Goal: Task Accomplishment & Management: Complete application form

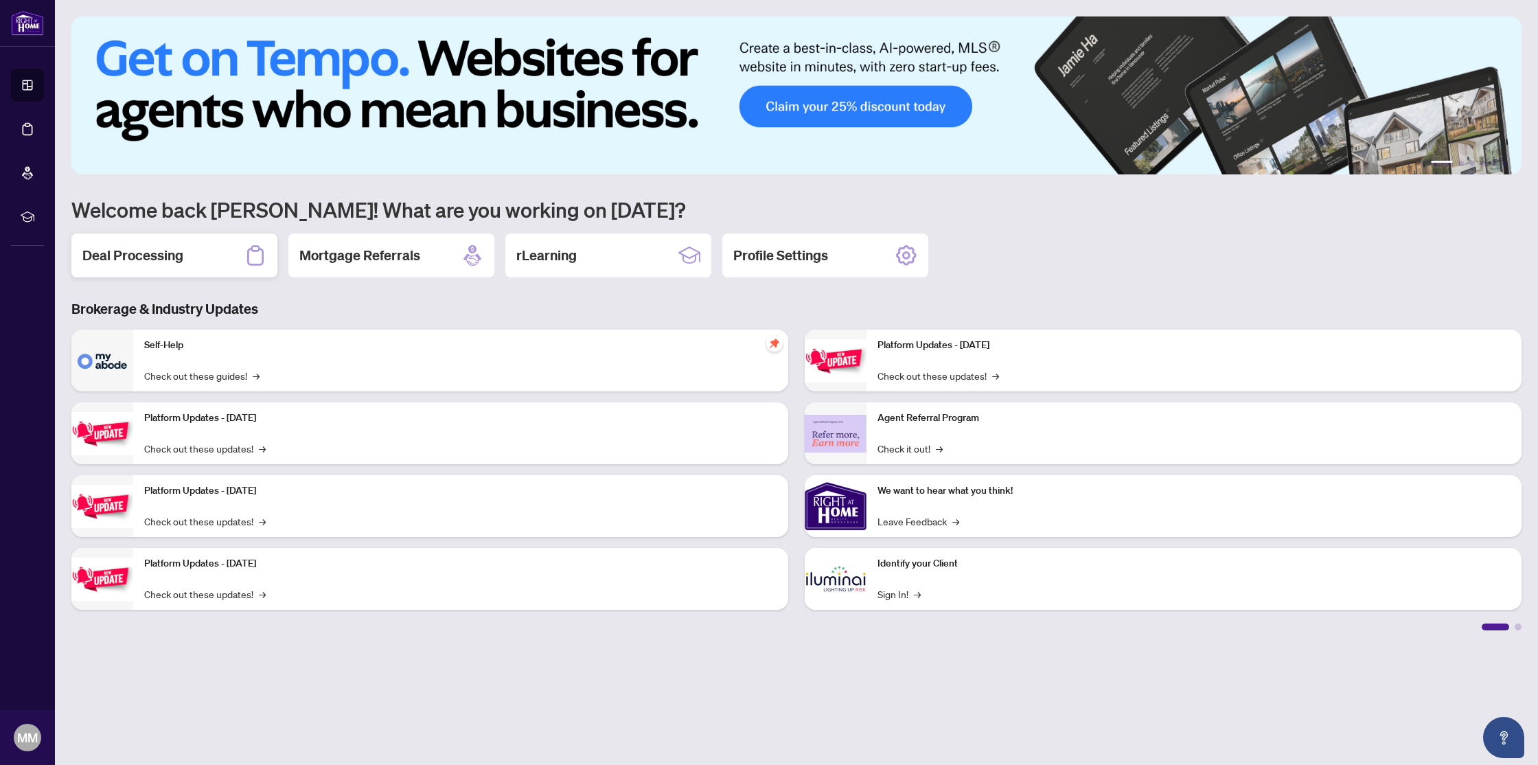
click at [144, 261] on h2 "Deal Processing" at bounding box center [132, 255] width 101 height 19
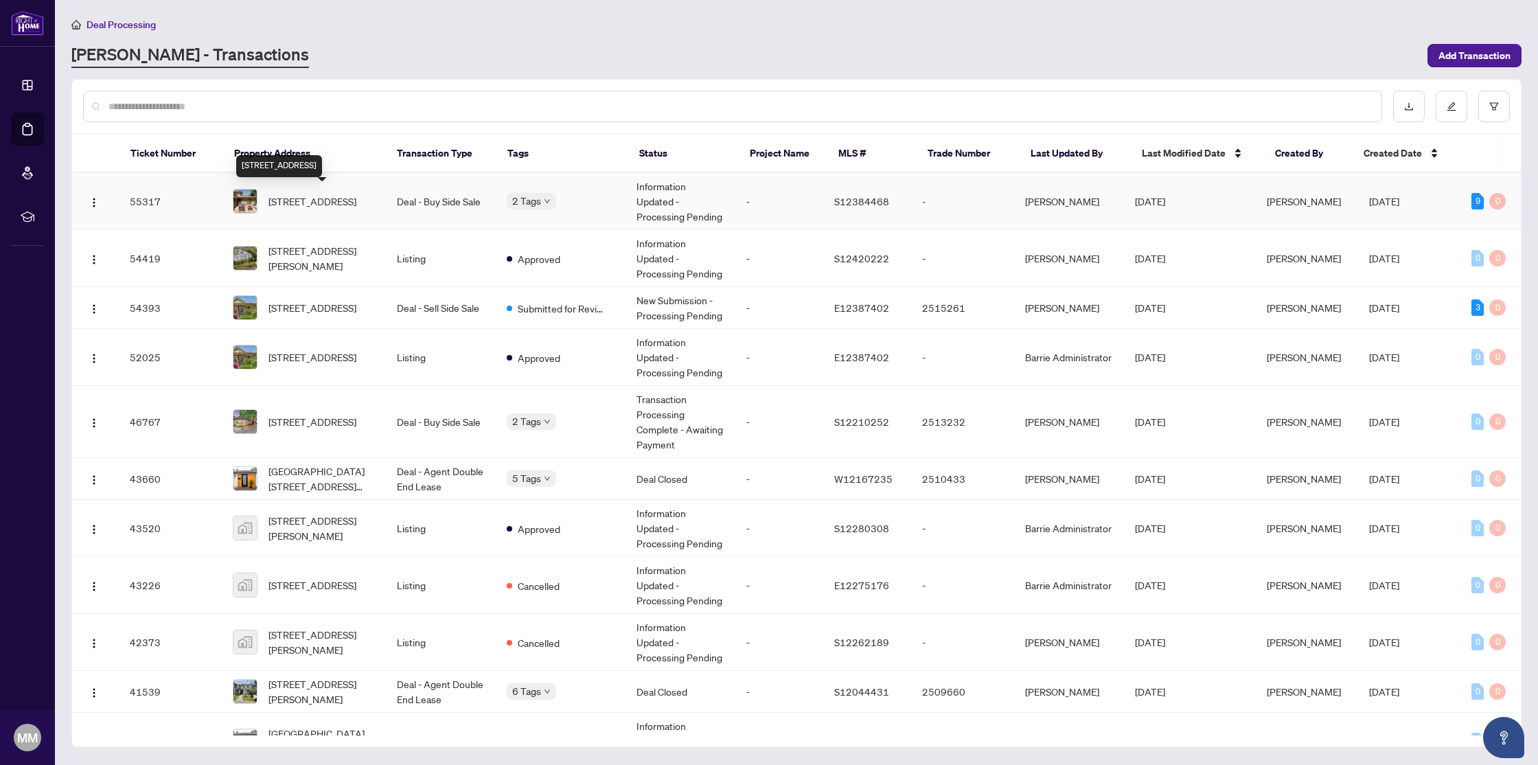
click at [308, 196] on span "[STREET_ADDRESS]" at bounding box center [313, 201] width 88 height 15
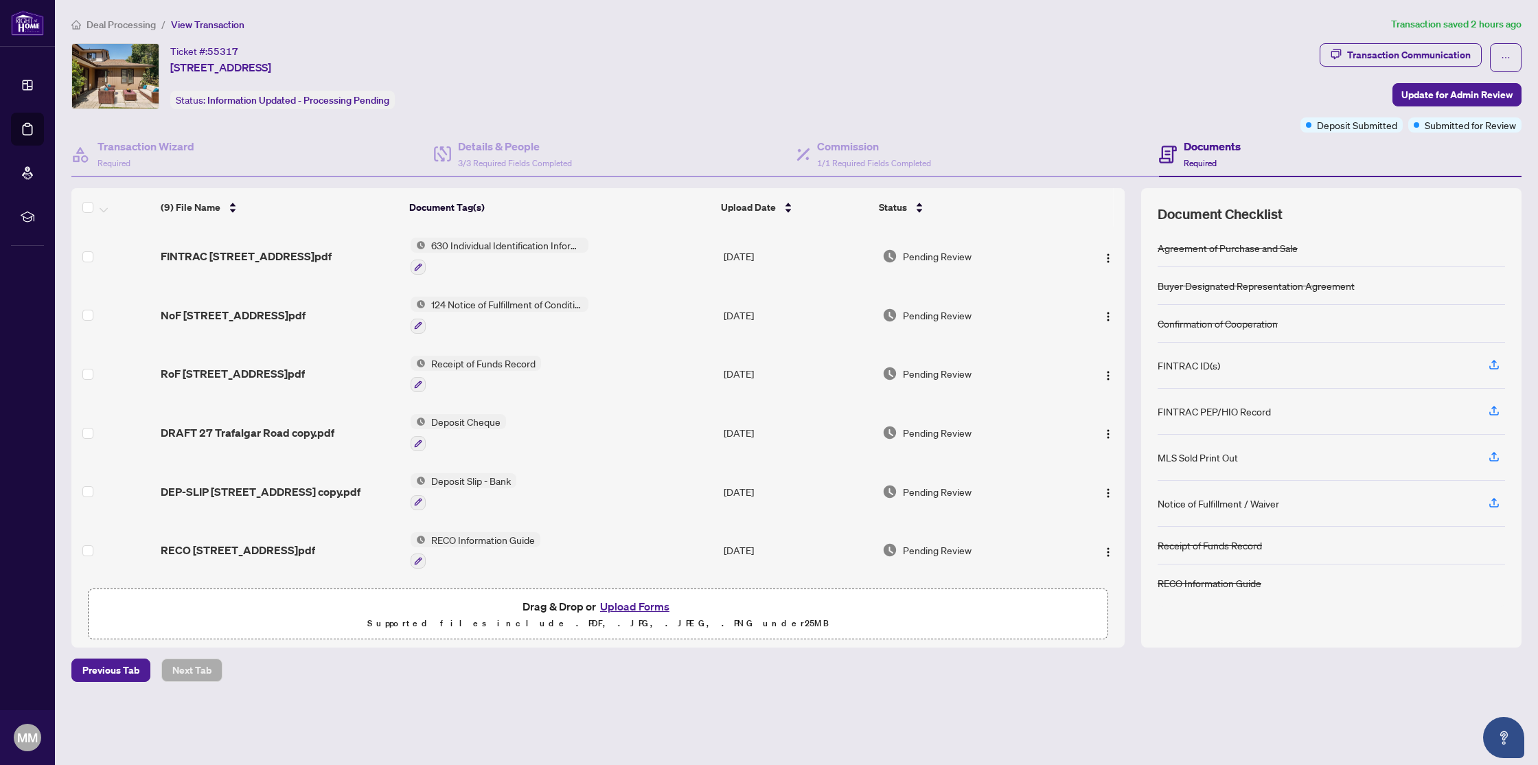
click at [636, 605] on button "Upload Forms" at bounding box center [635, 606] width 78 height 18
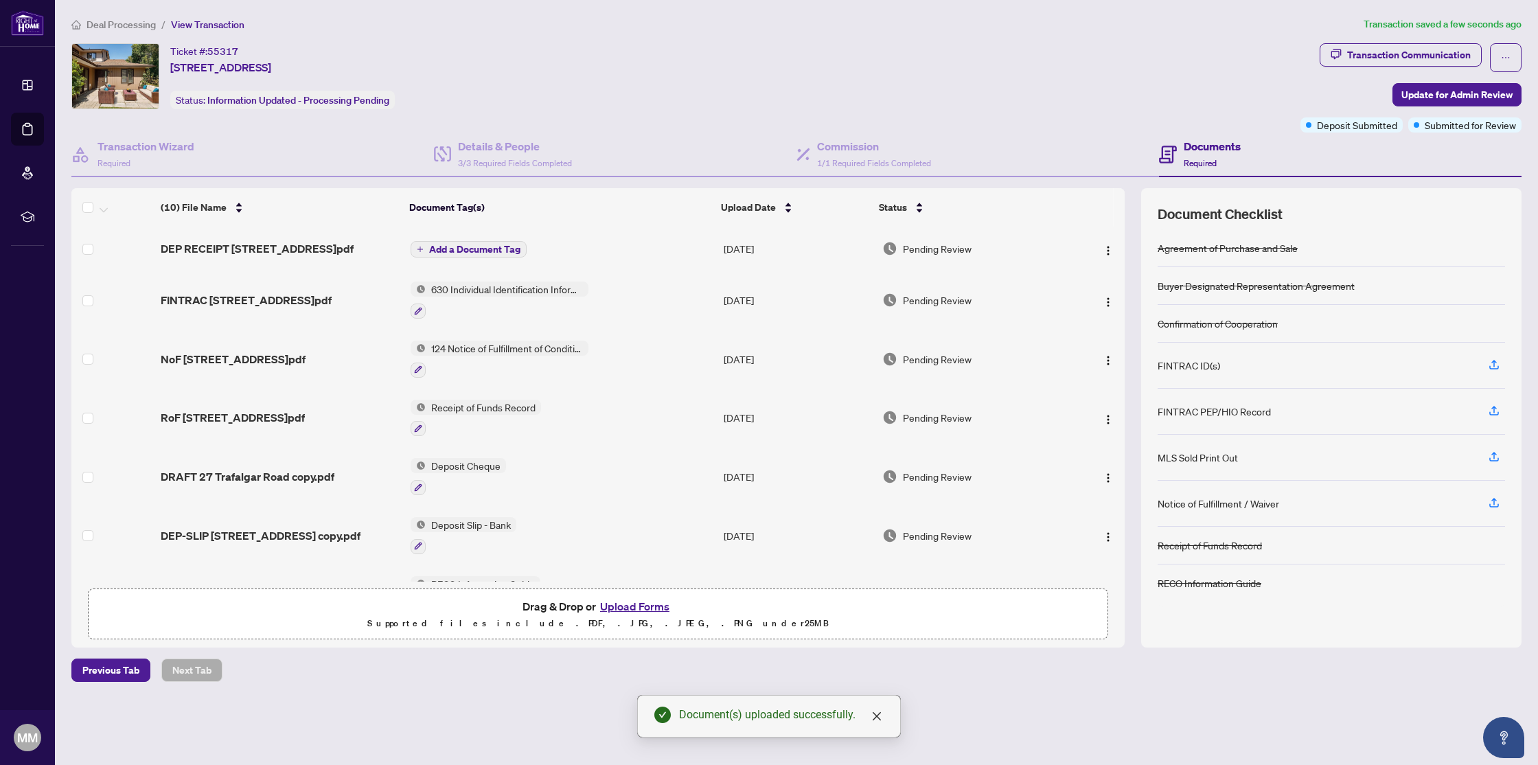
click at [458, 244] on span "Add a Document Tag" at bounding box center [474, 249] width 91 height 10
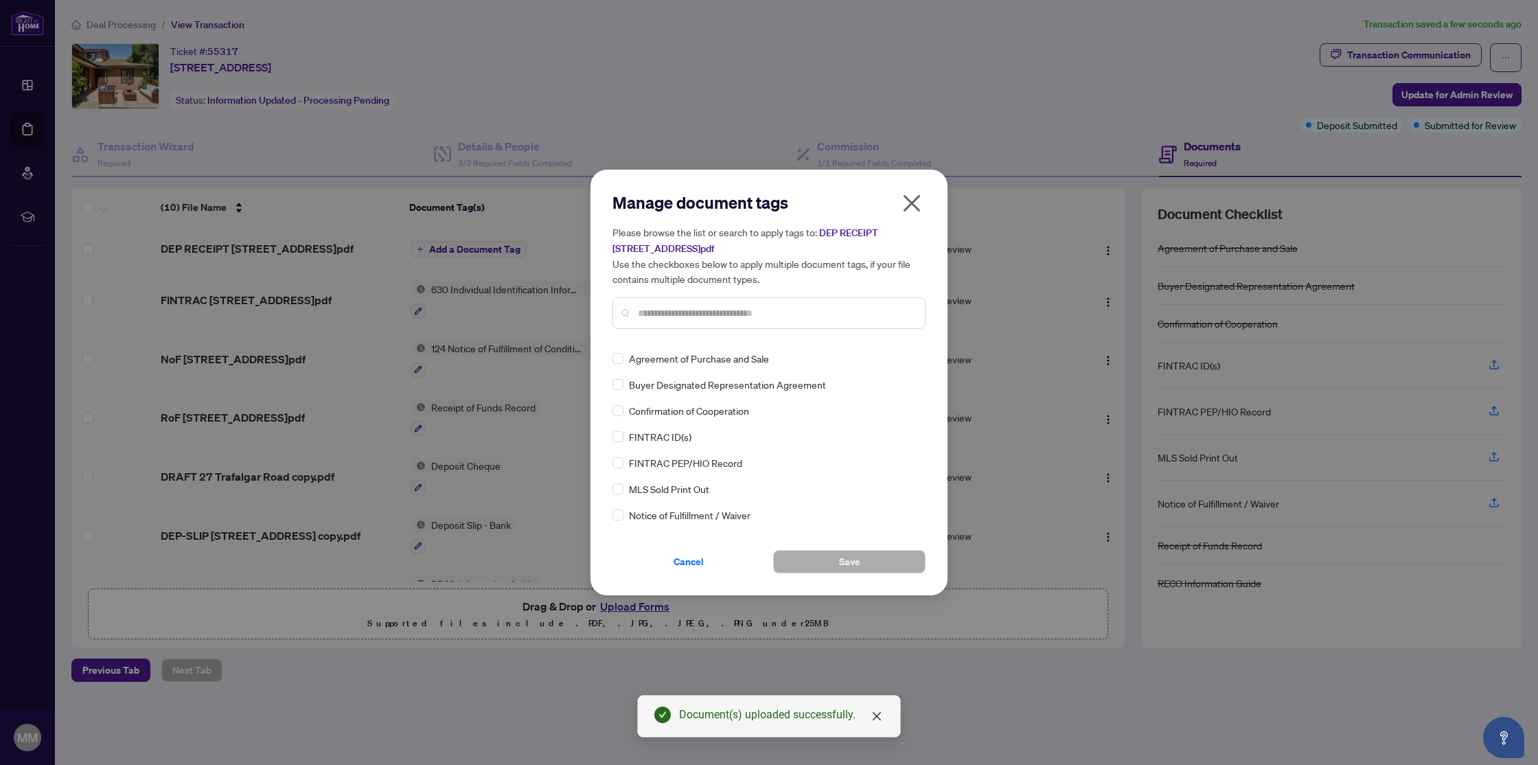
click at [697, 318] on input "text" at bounding box center [776, 313] width 276 height 15
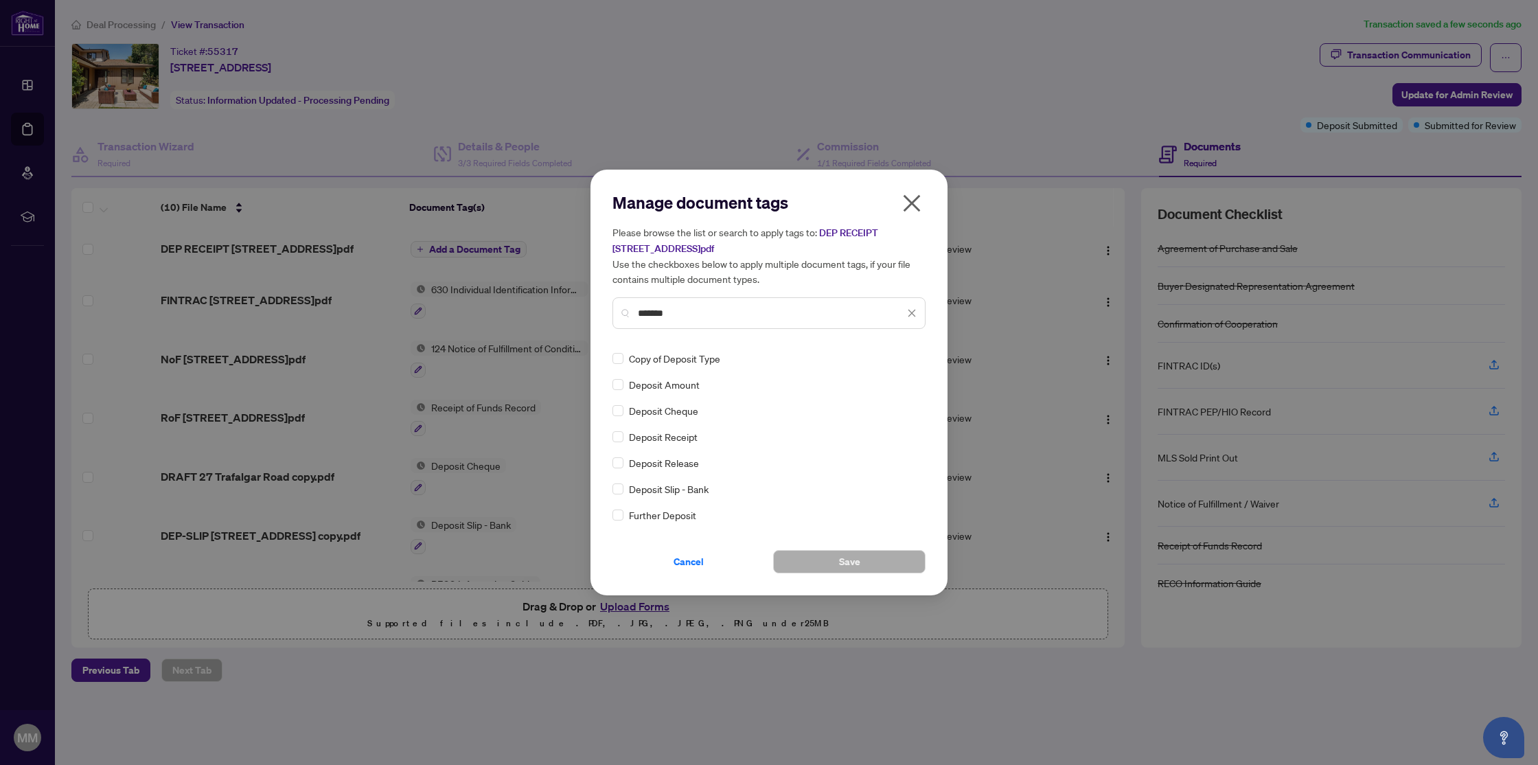
click at [651, 308] on input "*******" at bounding box center [771, 313] width 266 height 15
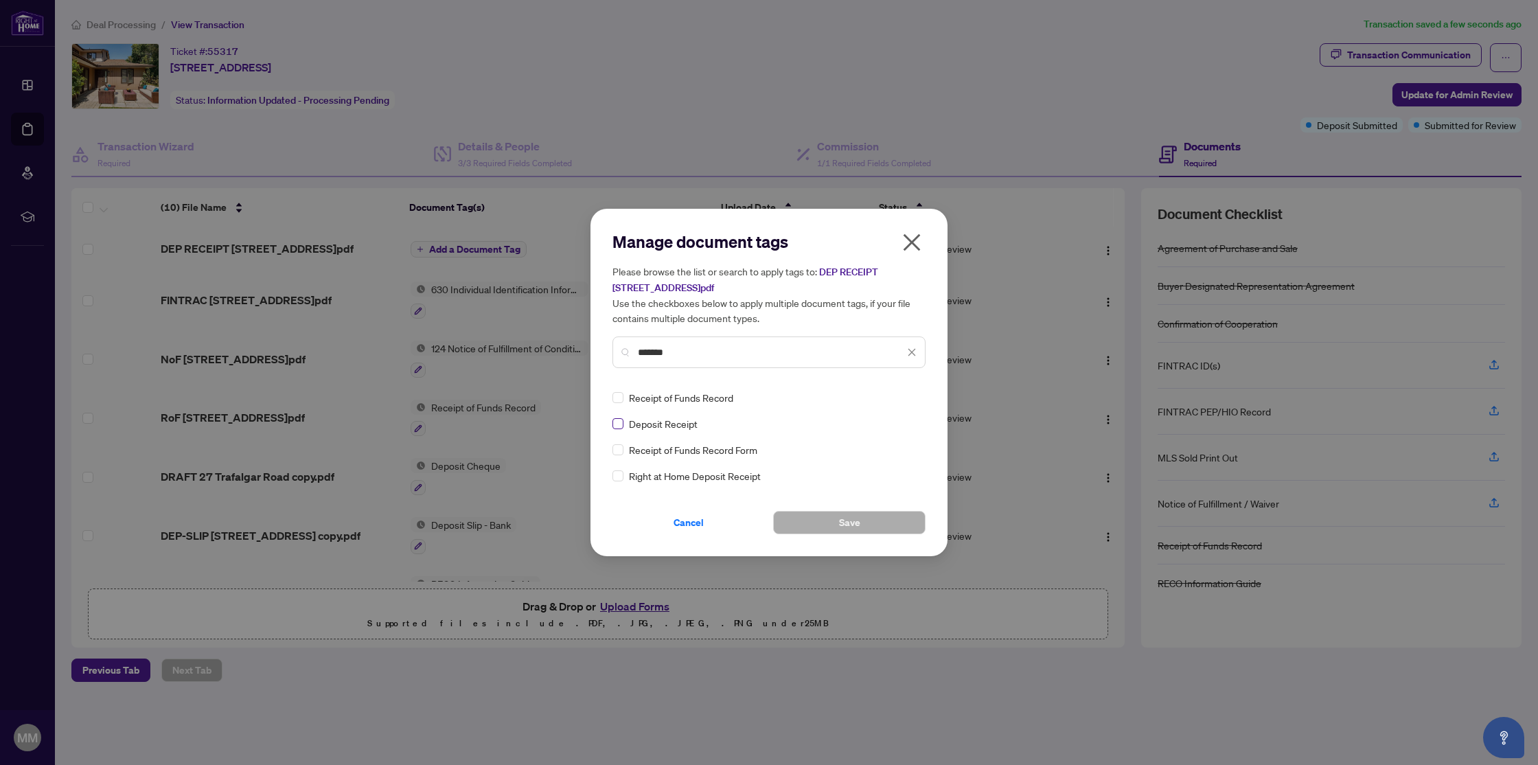
type input "*******"
click at [823, 519] on button "Save" at bounding box center [849, 522] width 152 height 23
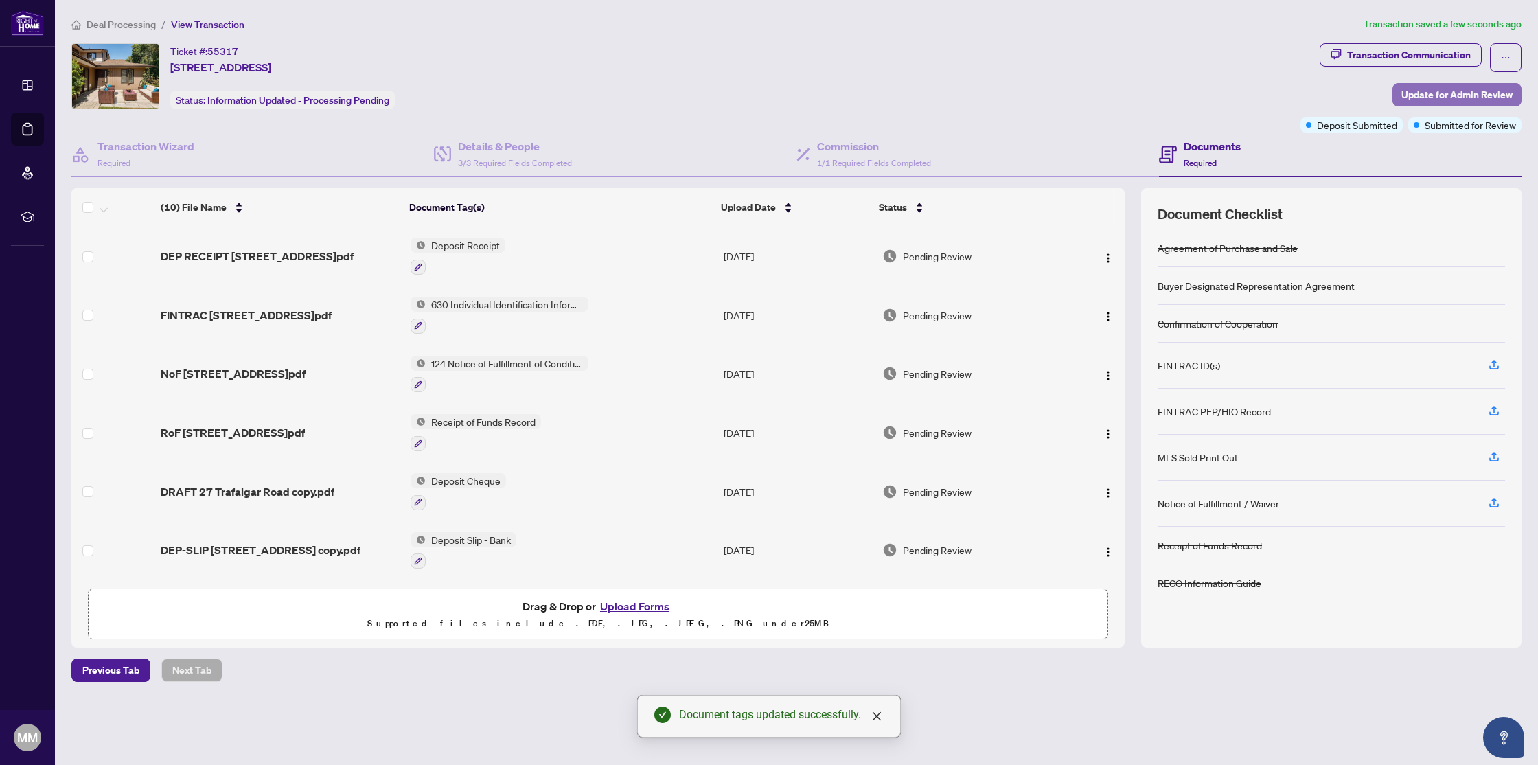
click at [1461, 89] on span "Update for Admin Review" at bounding box center [1457, 95] width 111 height 22
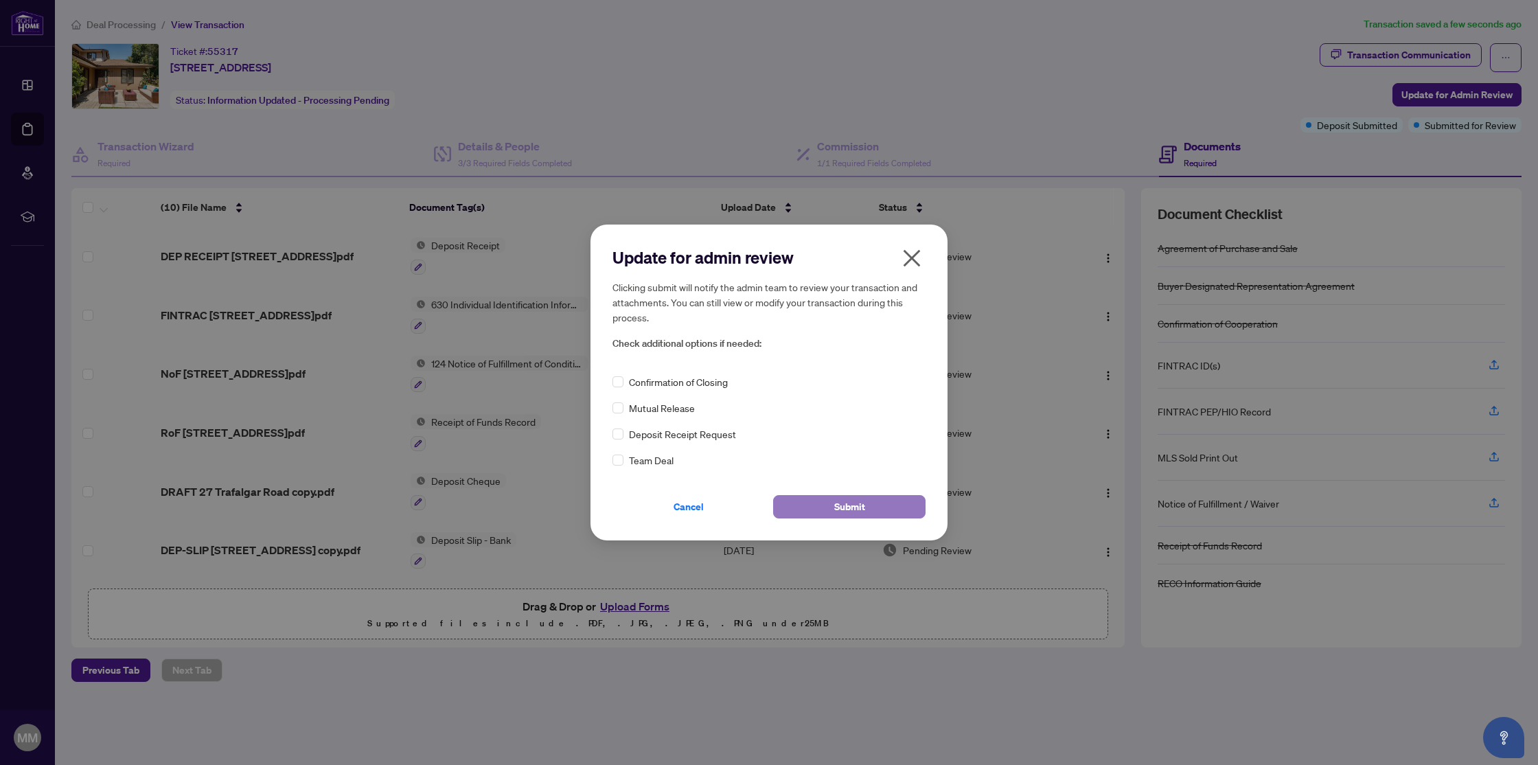
click at [833, 507] on button "Submit" at bounding box center [849, 506] width 152 height 23
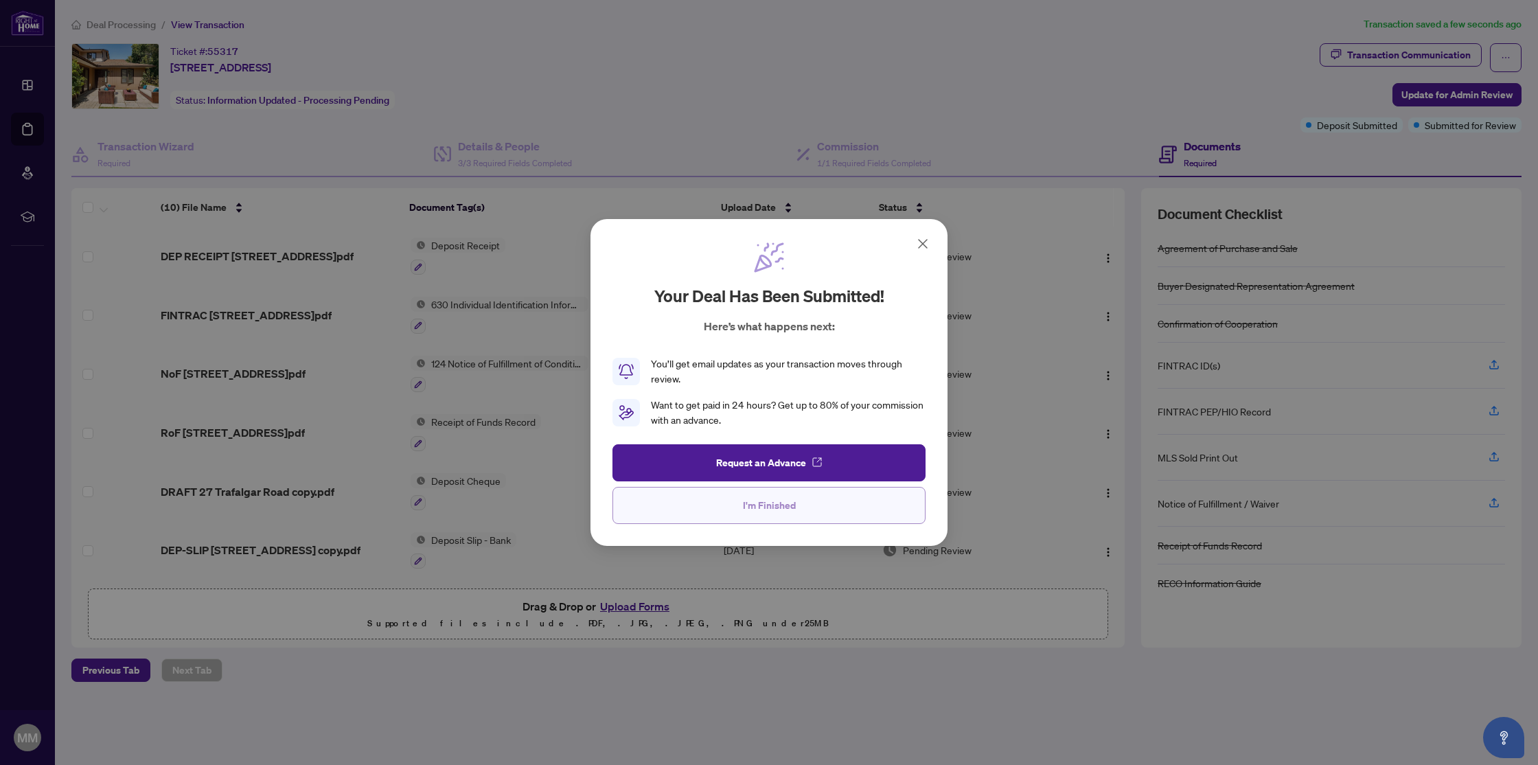
click at [795, 512] on button "I'm Finished" at bounding box center [769, 505] width 313 height 37
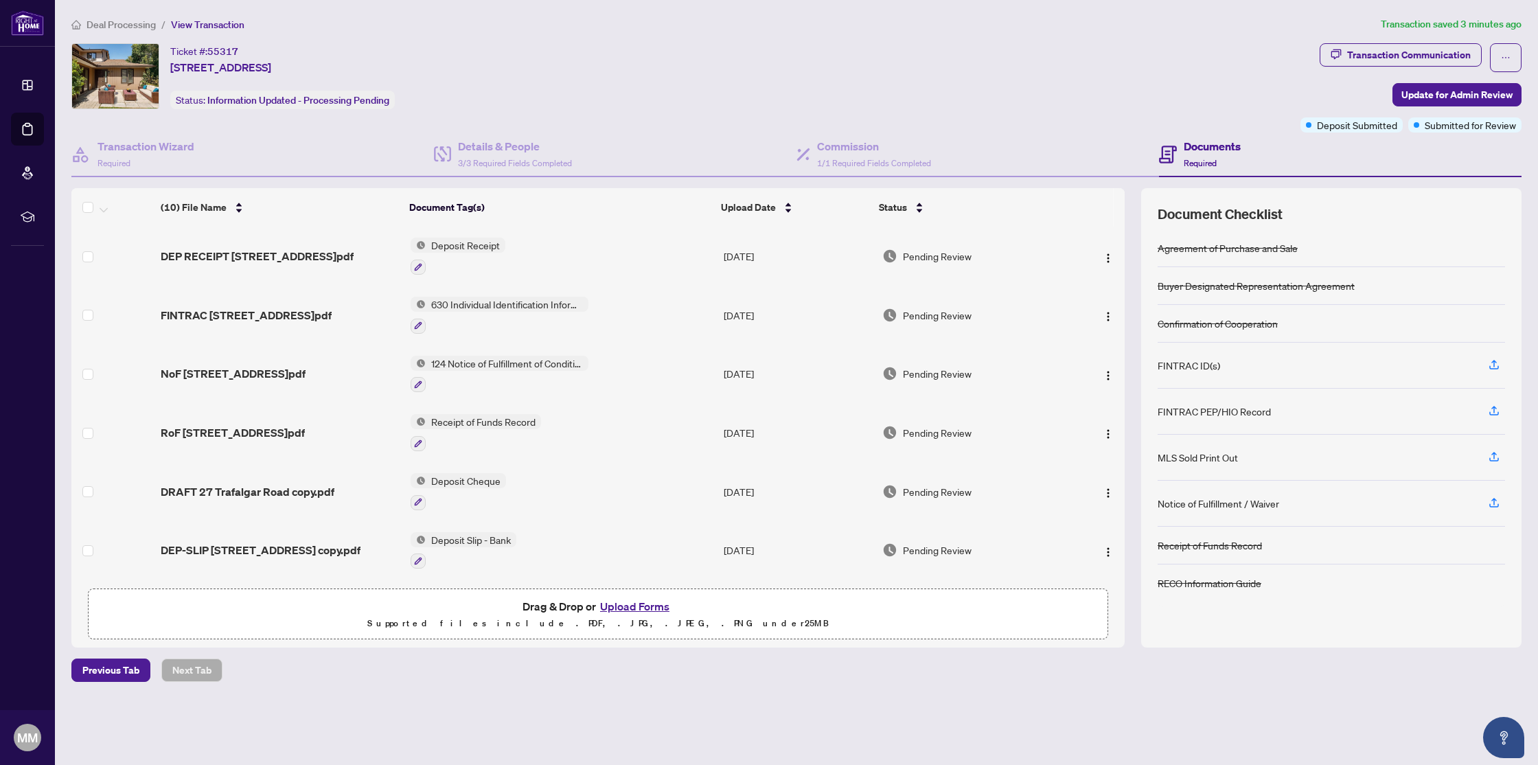
click at [618, 605] on button "Upload Forms" at bounding box center [635, 606] width 78 height 18
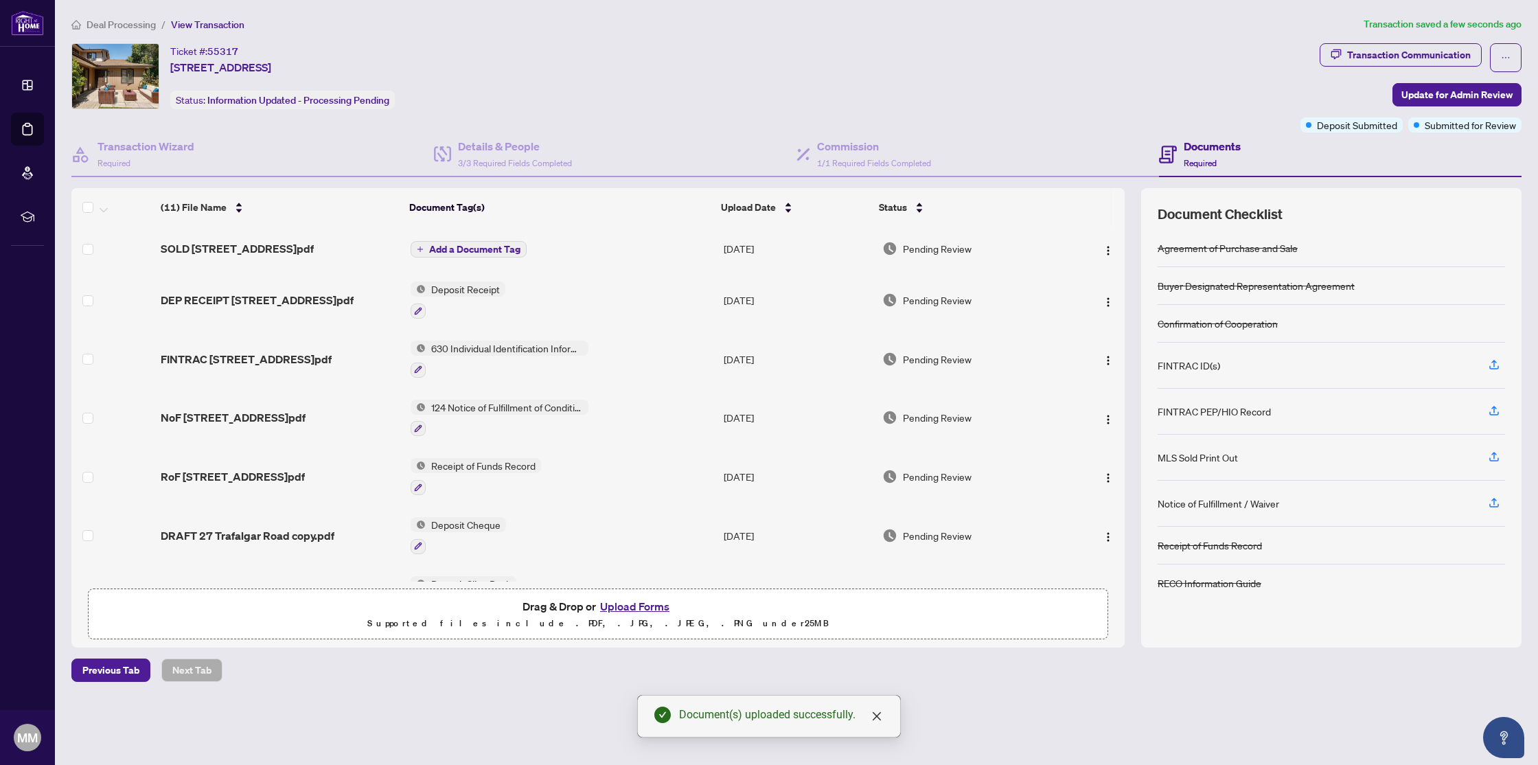
click at [447, 244] on span "Add a Document Tag" at bounding box center [474, 249] width 91 height 10
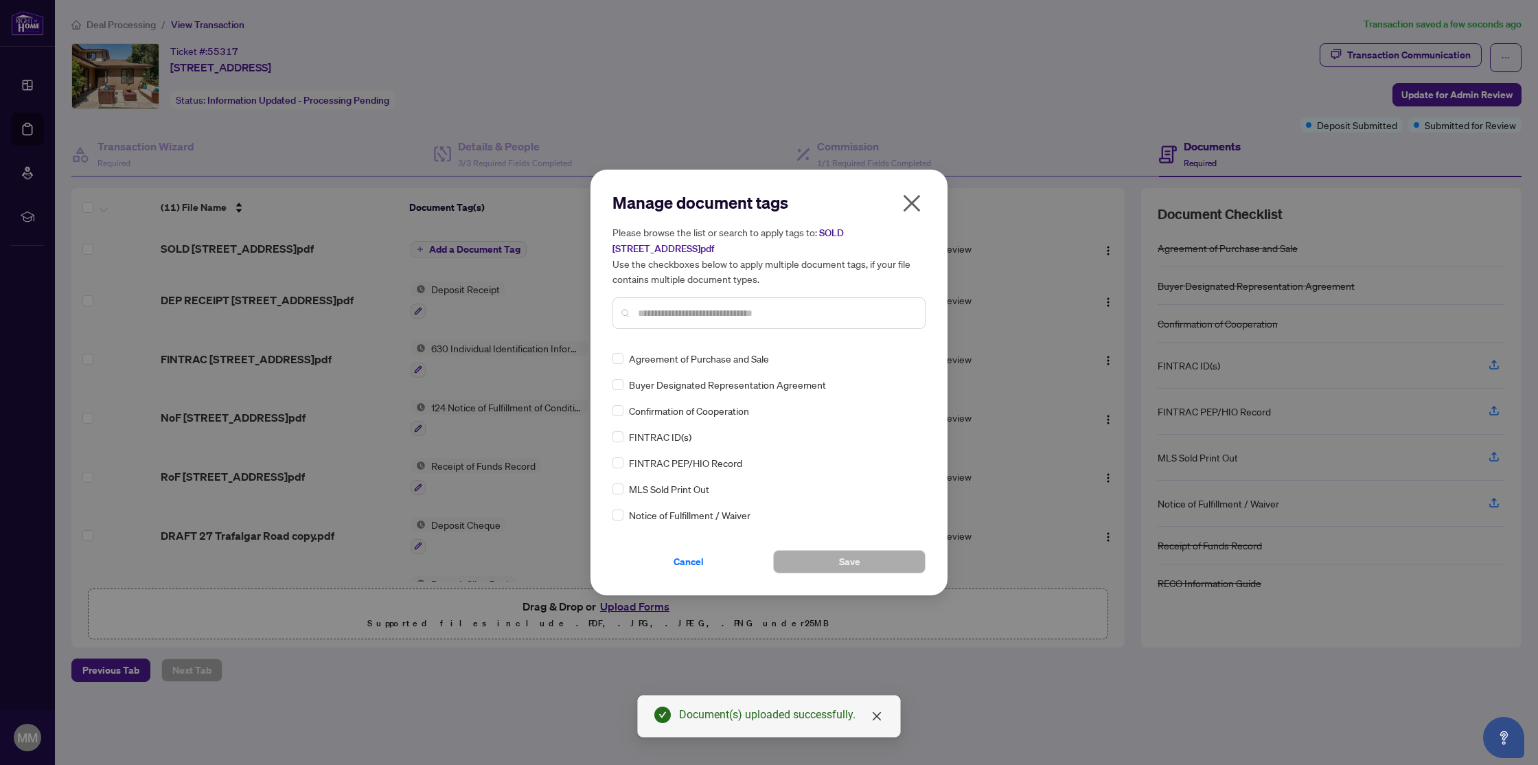
click at [652, 312] on input "text" at bounding box center [776, 313] width 276 height 15
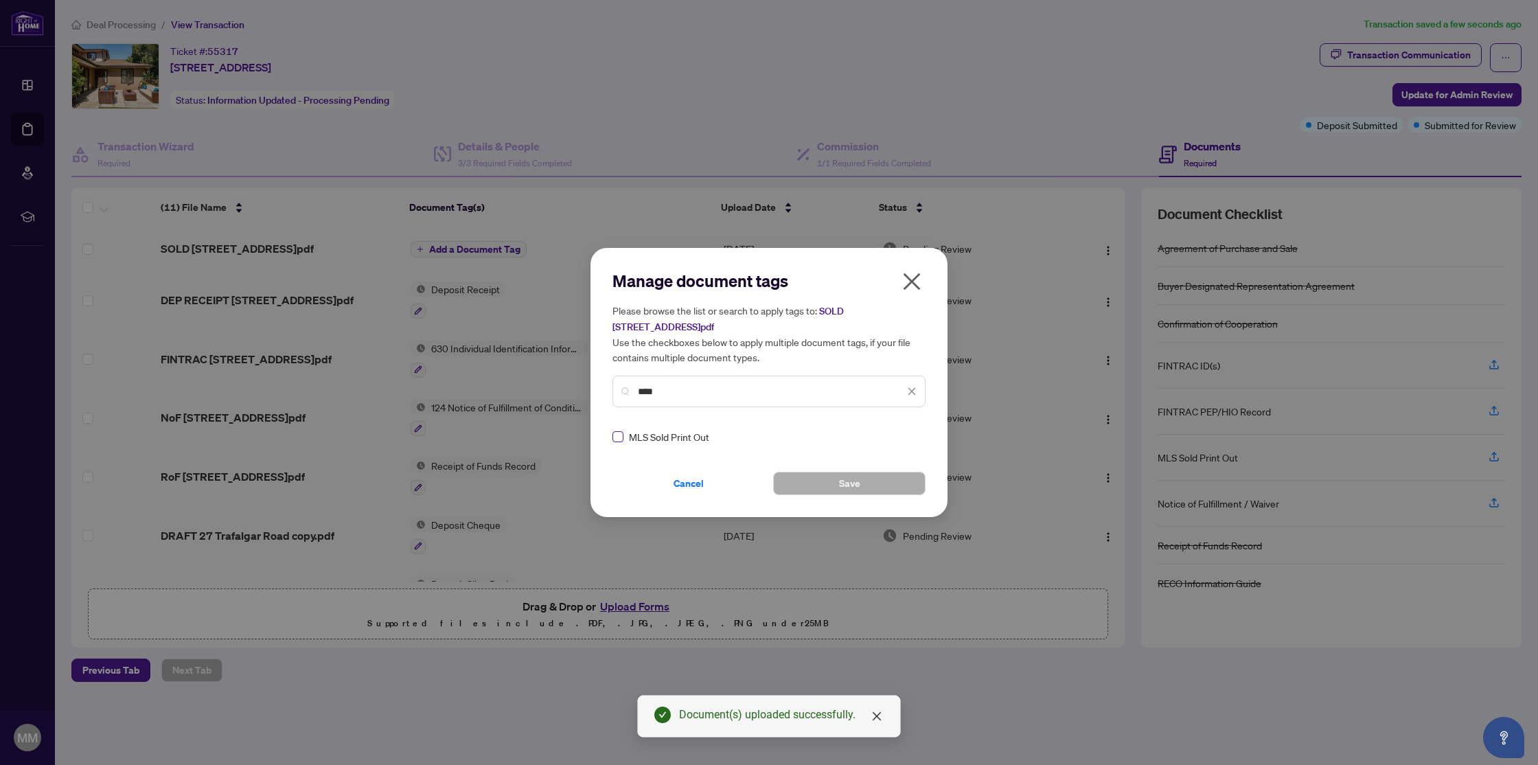
type input "****"
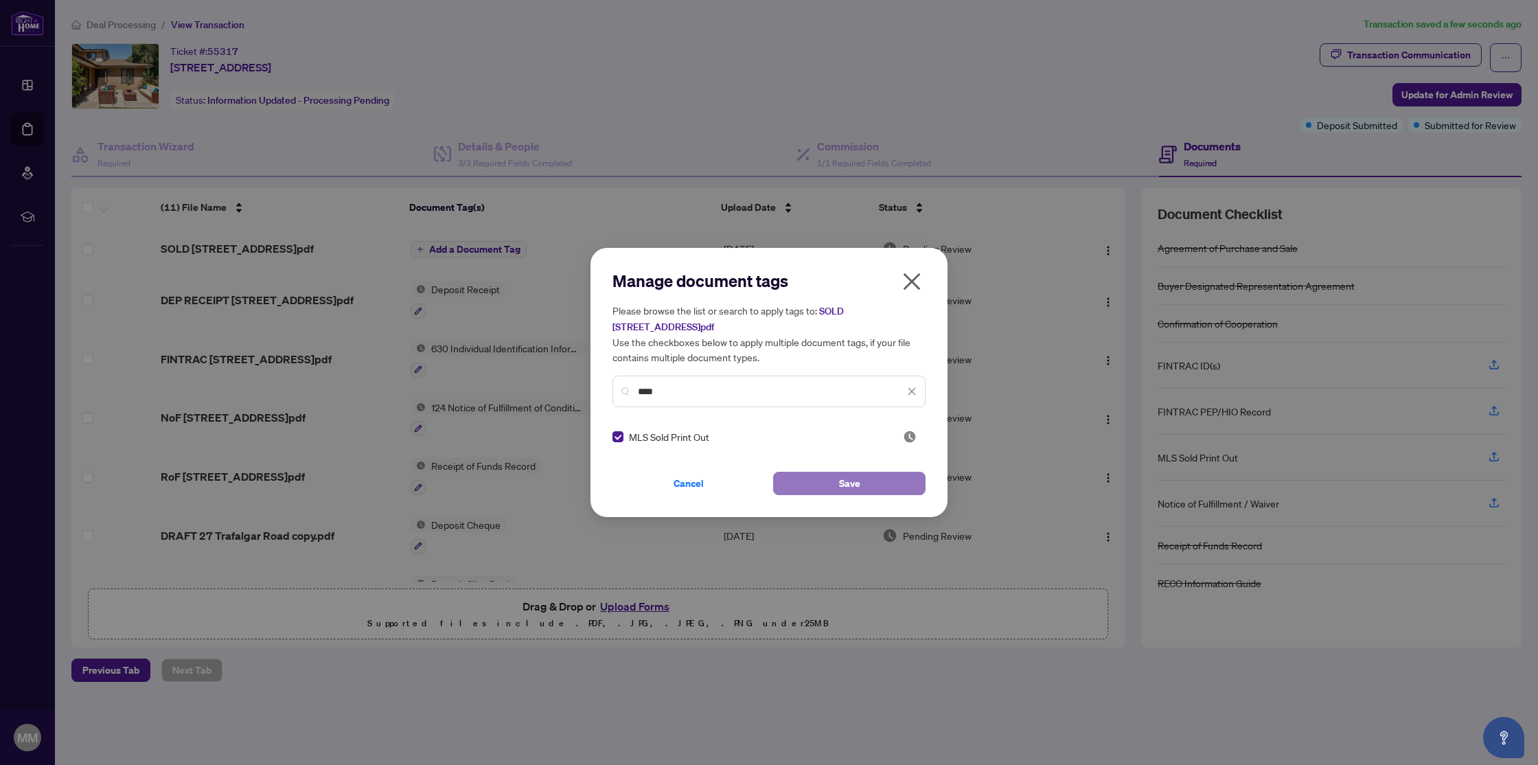
click at [828, 480] on button "Save" at bounding box center [849, 483] width 152 height 23
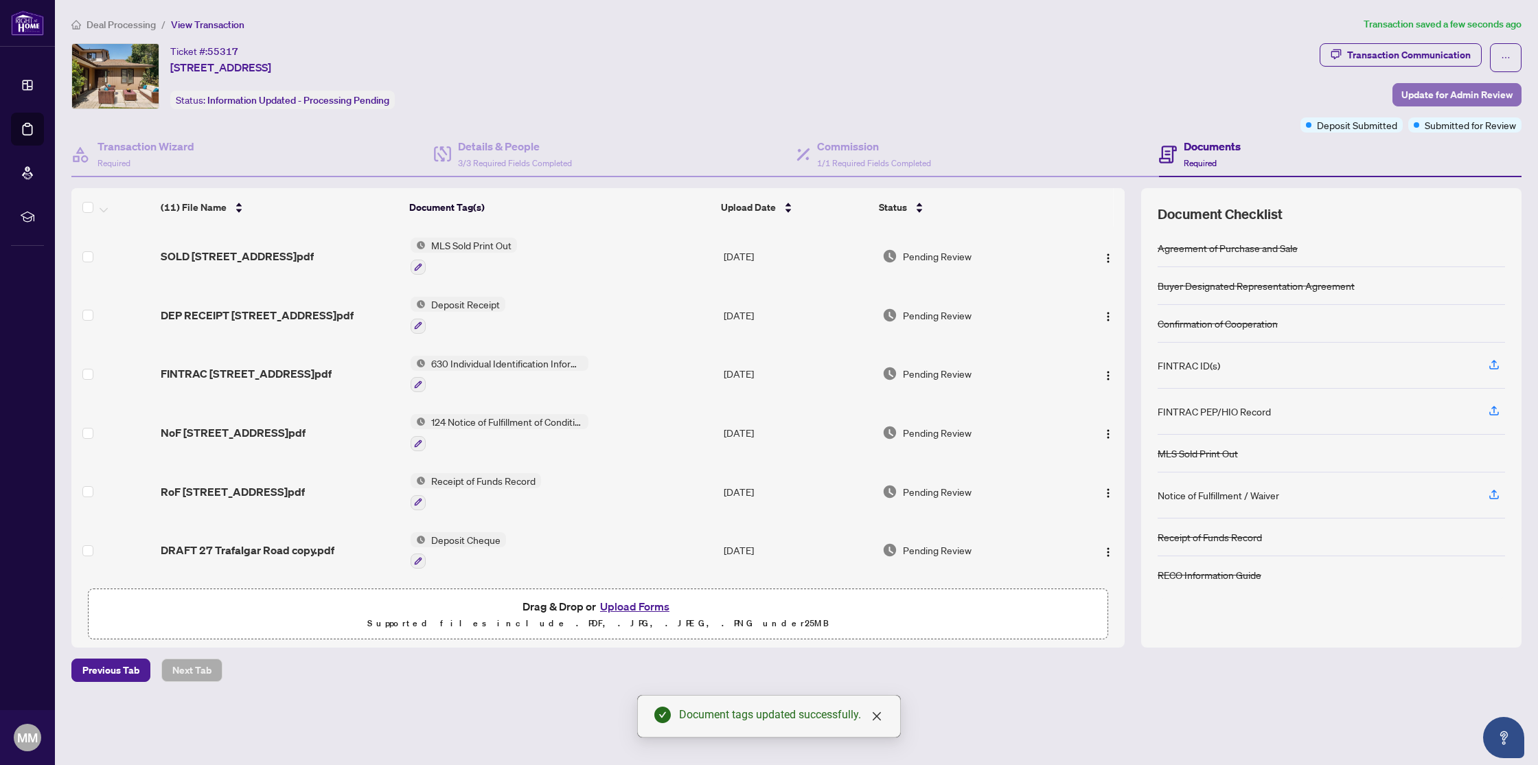
click at [1450, 91] on span "Update for Admin Review" at bounding box center [1457, 95] width 111 height 22
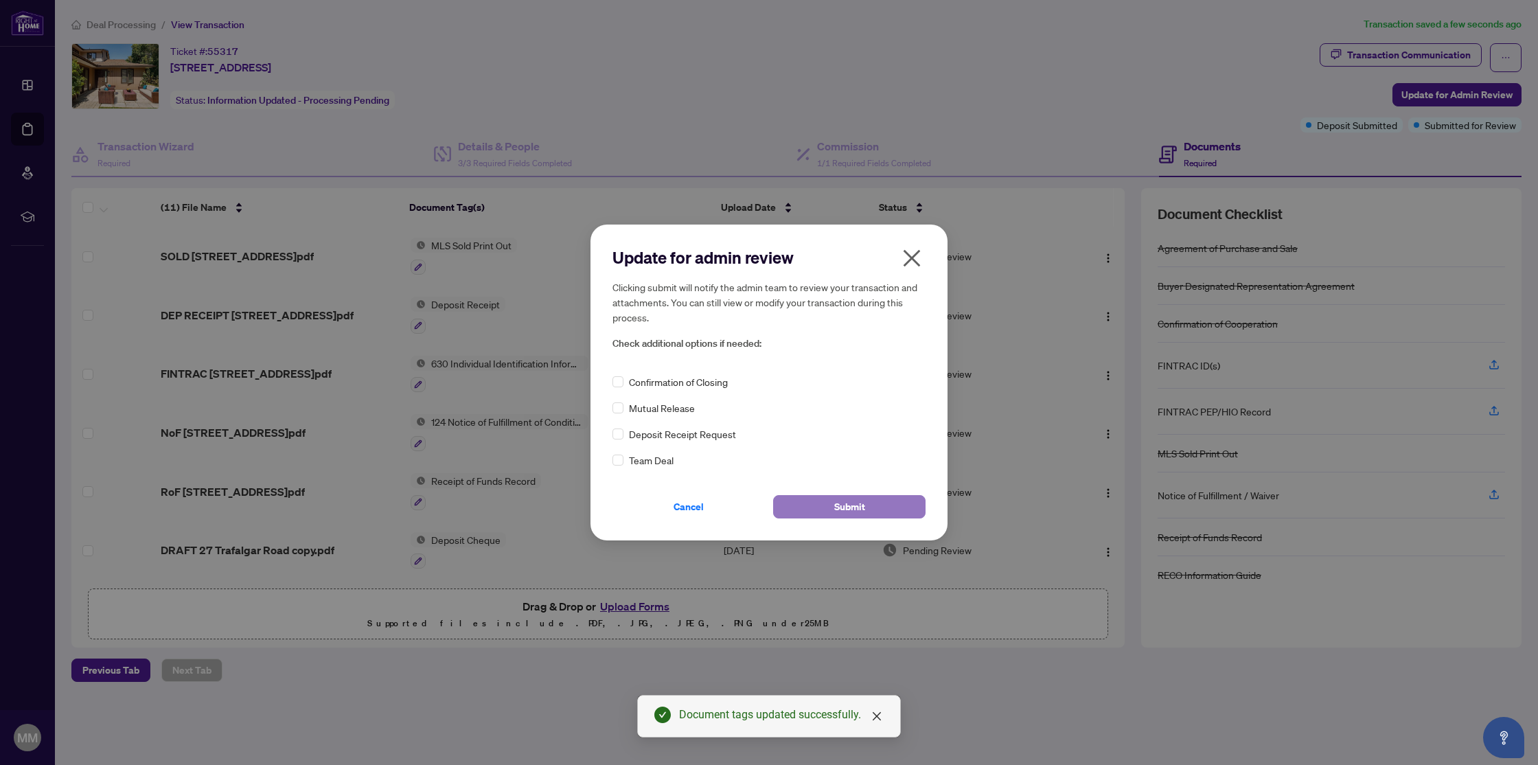
click at [844, 512] on span "Submit" at bounding box center [849, 507] width 31 height 22
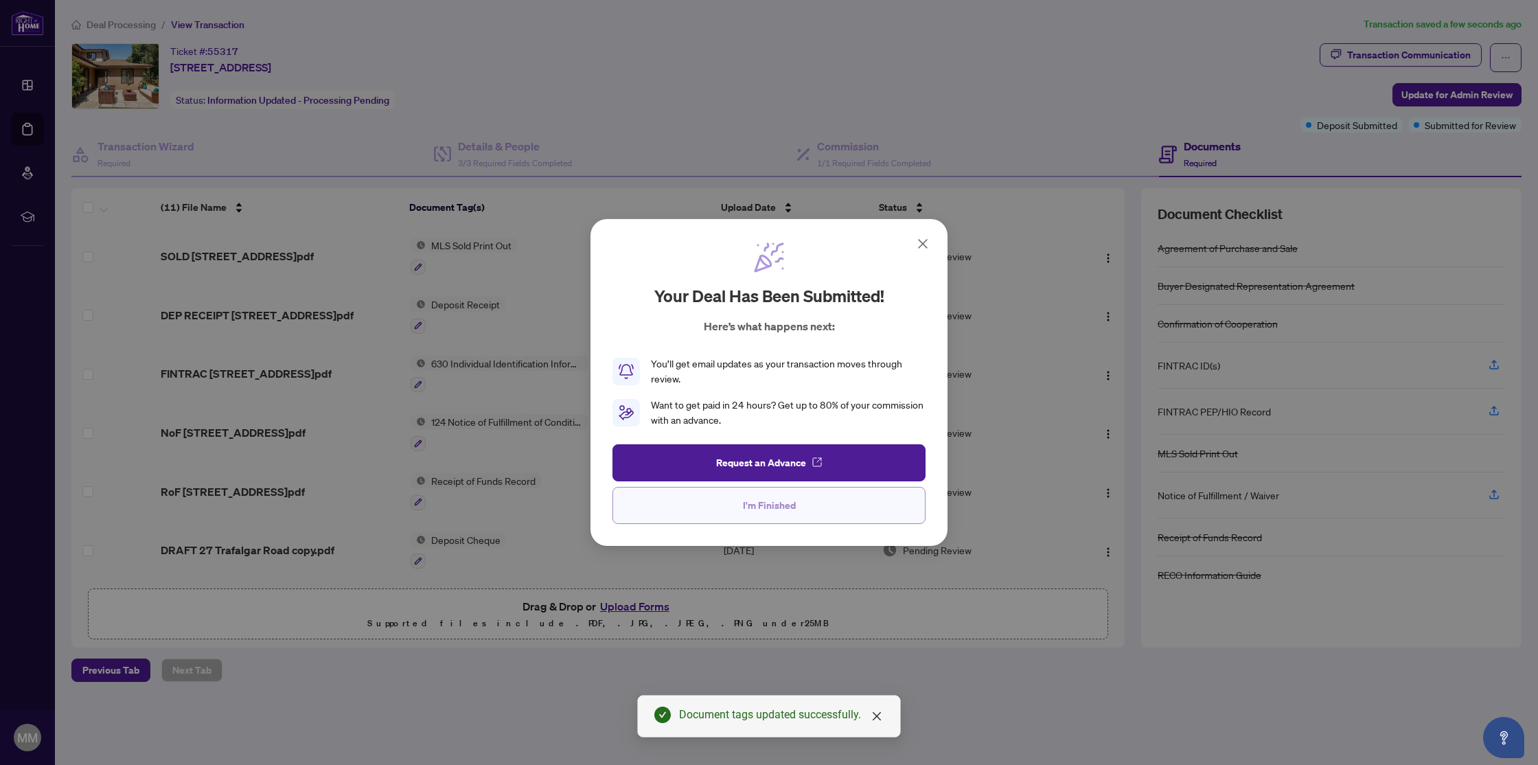
click at [787, 512] on span "I'm Finished" at bounding box center [769, 505] width 53 height 22
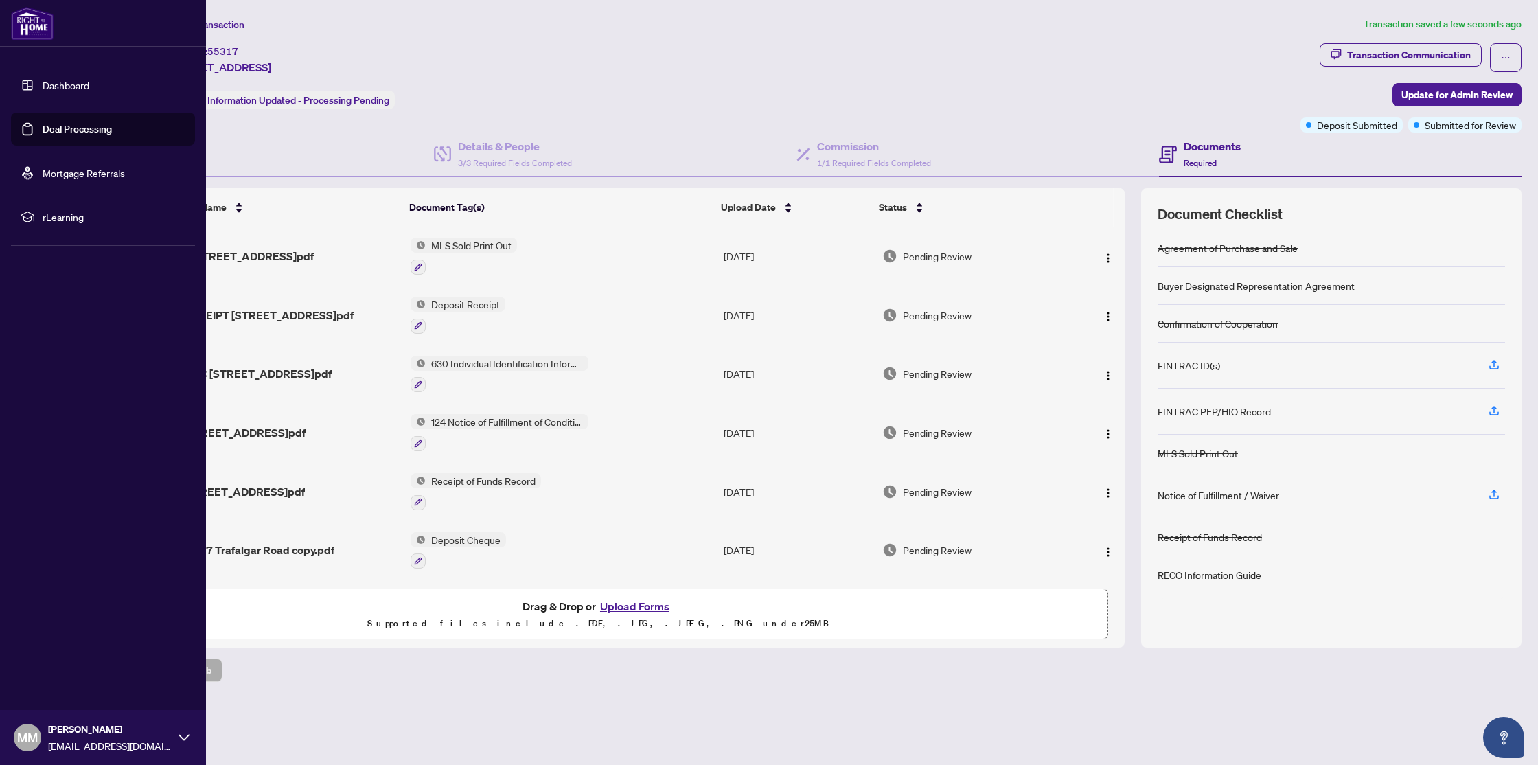
click at [80, 87] on link "Dashboard" at bounding box center [66, 85] width 47 height 12
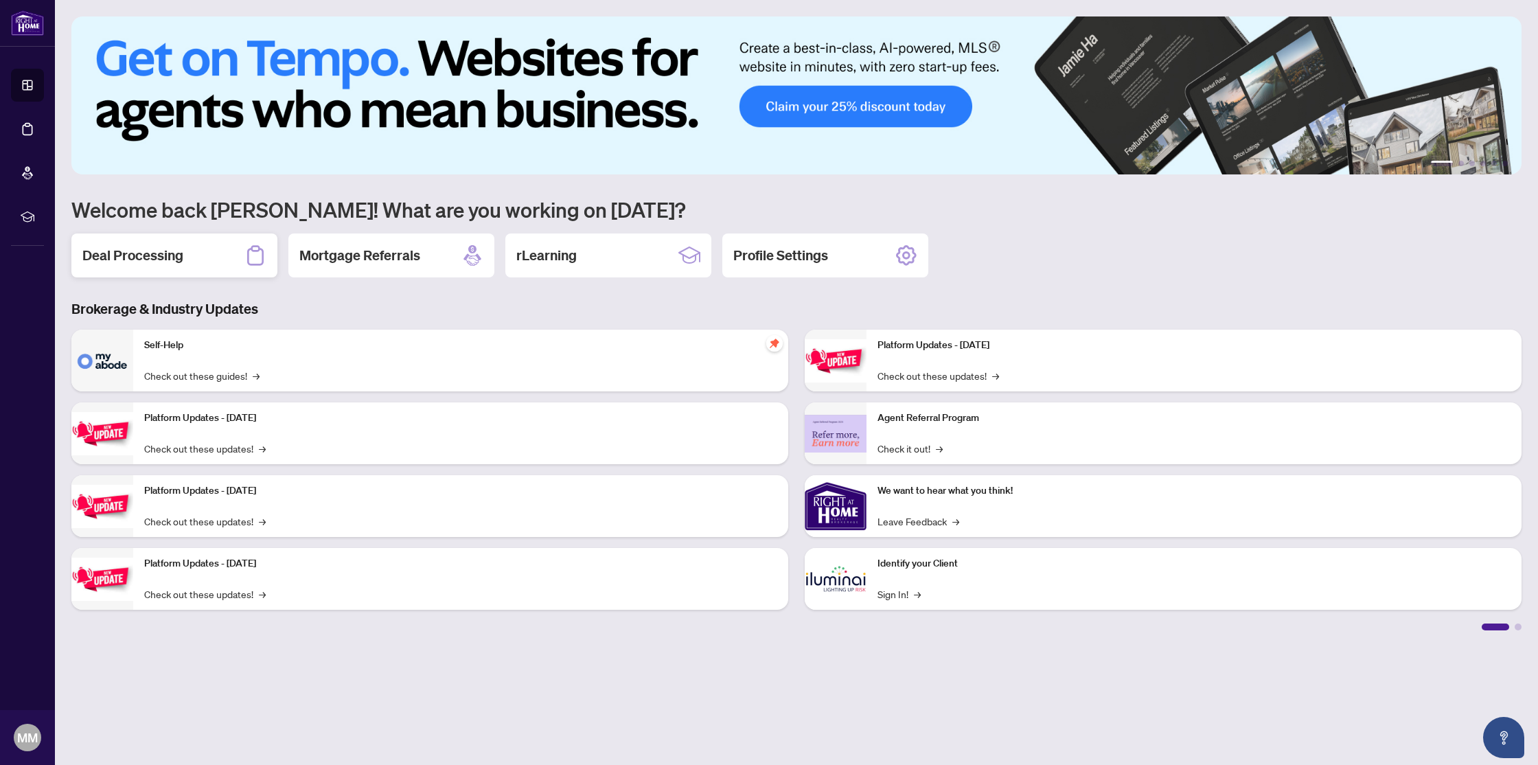
click at [130, 251] on h2 "Deal Processing" at bounding box center [132, 255] width 101 height 19
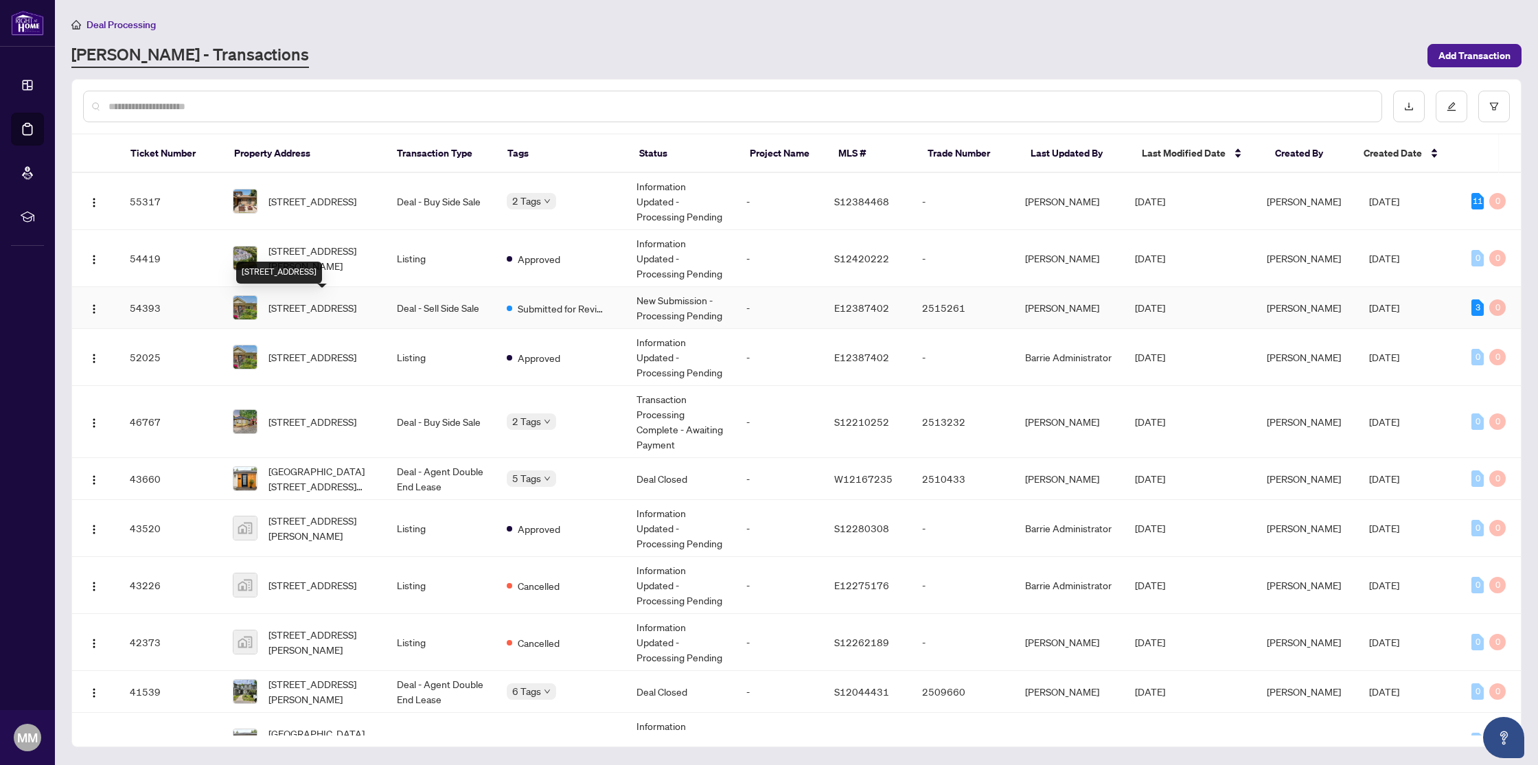
click at [298, 301] on span "[STREET_ADDRESS]" at bounding box center [313, 307] width 88 height 15
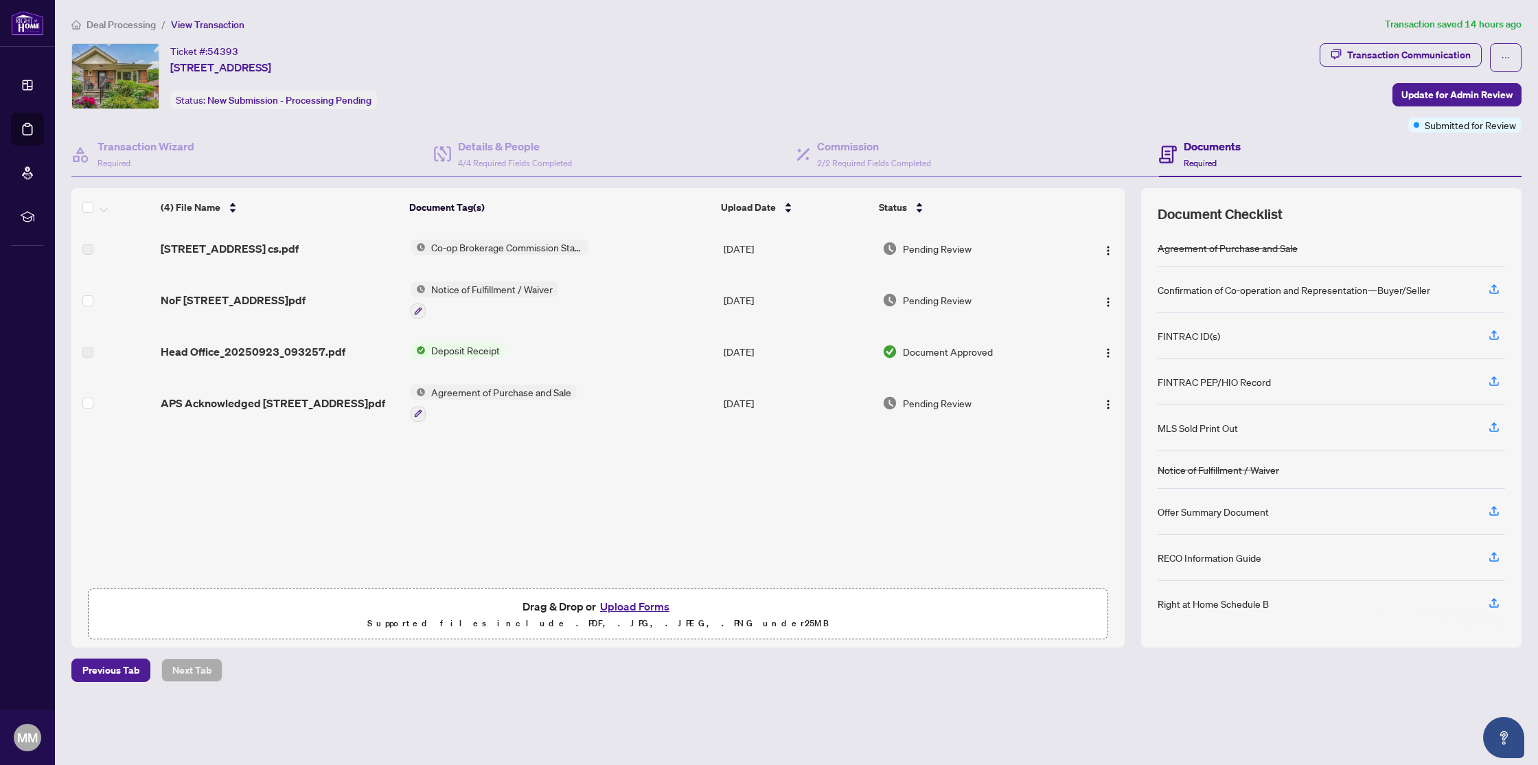
click at [448, 347] on span "Deposit Receipt" at bounding box center [466, 350] width 80 height 15
click at [440, 396] on span "Deposit Receipt" at bounding box center [438, 393] width 80 height 15
click at [549, 551] on div "(4) File Name Document Tag(s) Upload Date Status [STREET_ADDRESS] cs.pdf Co-op …" at bounding box center [597, 404] width 1053 height 354
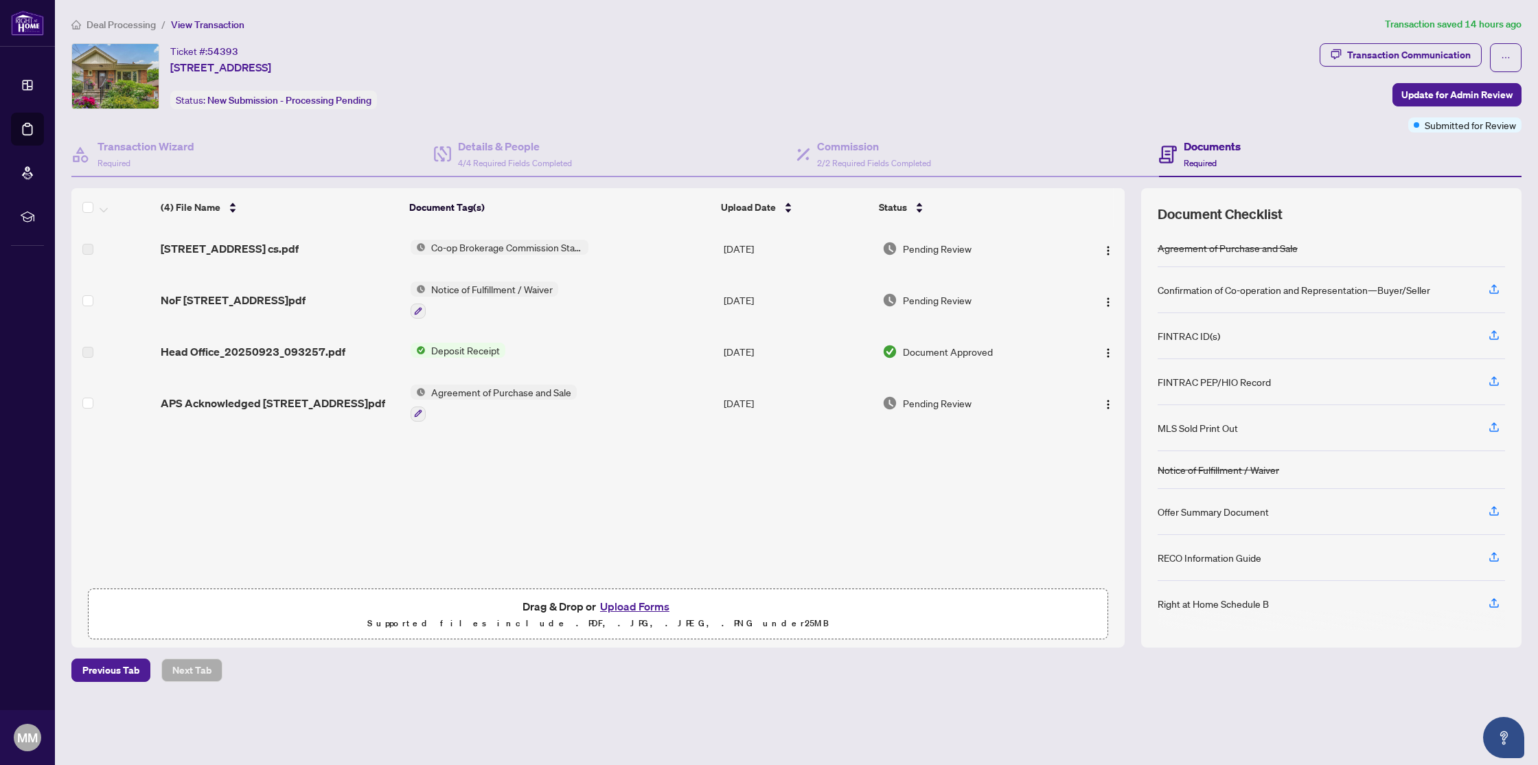
click at [635, 607] on button "Upload Forms" at bounding box center [635, 606] width 78 height 18
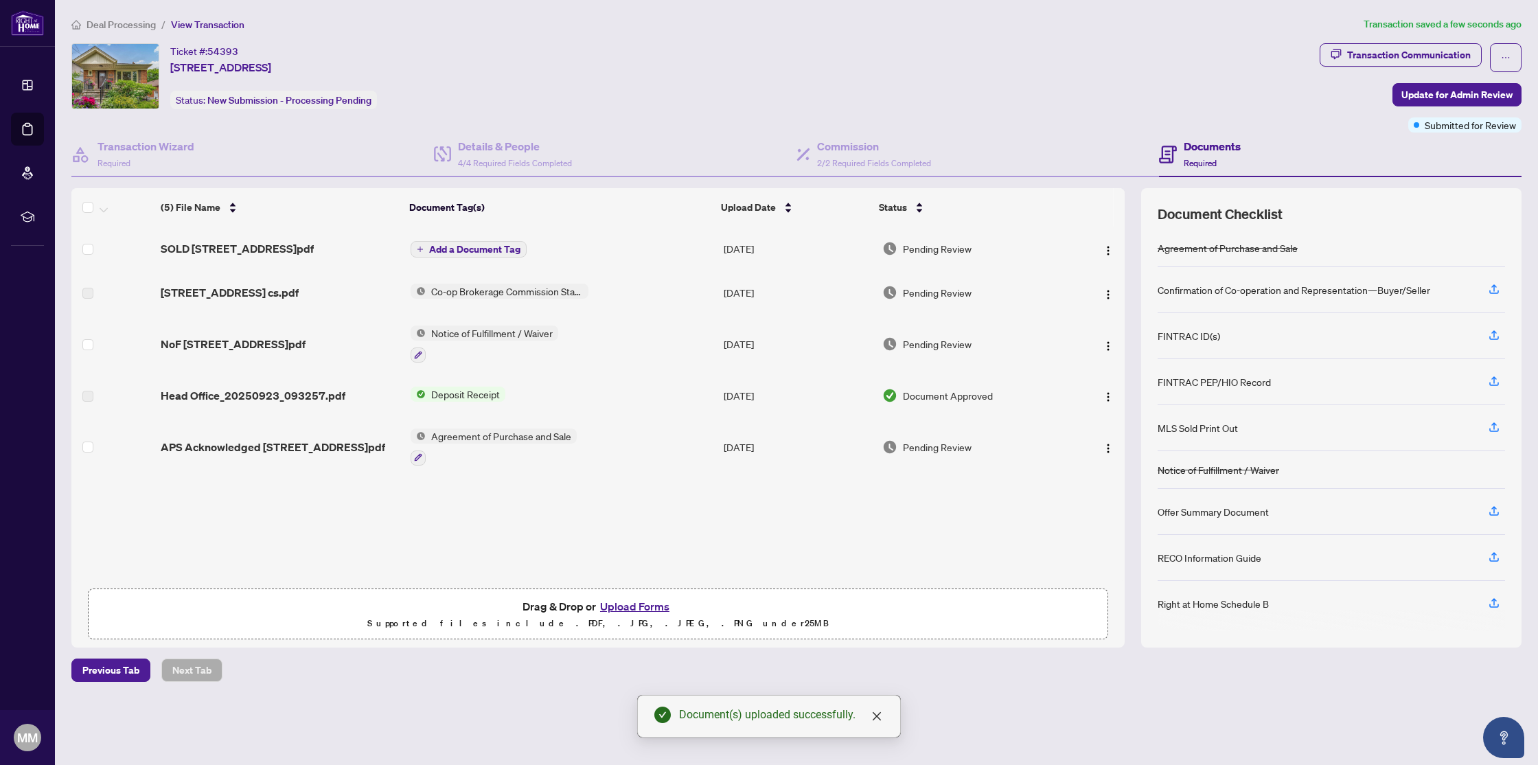
click at [460, 250] on span "Add a Document Tag" at bounding box center [474, 249] width 91 height 10
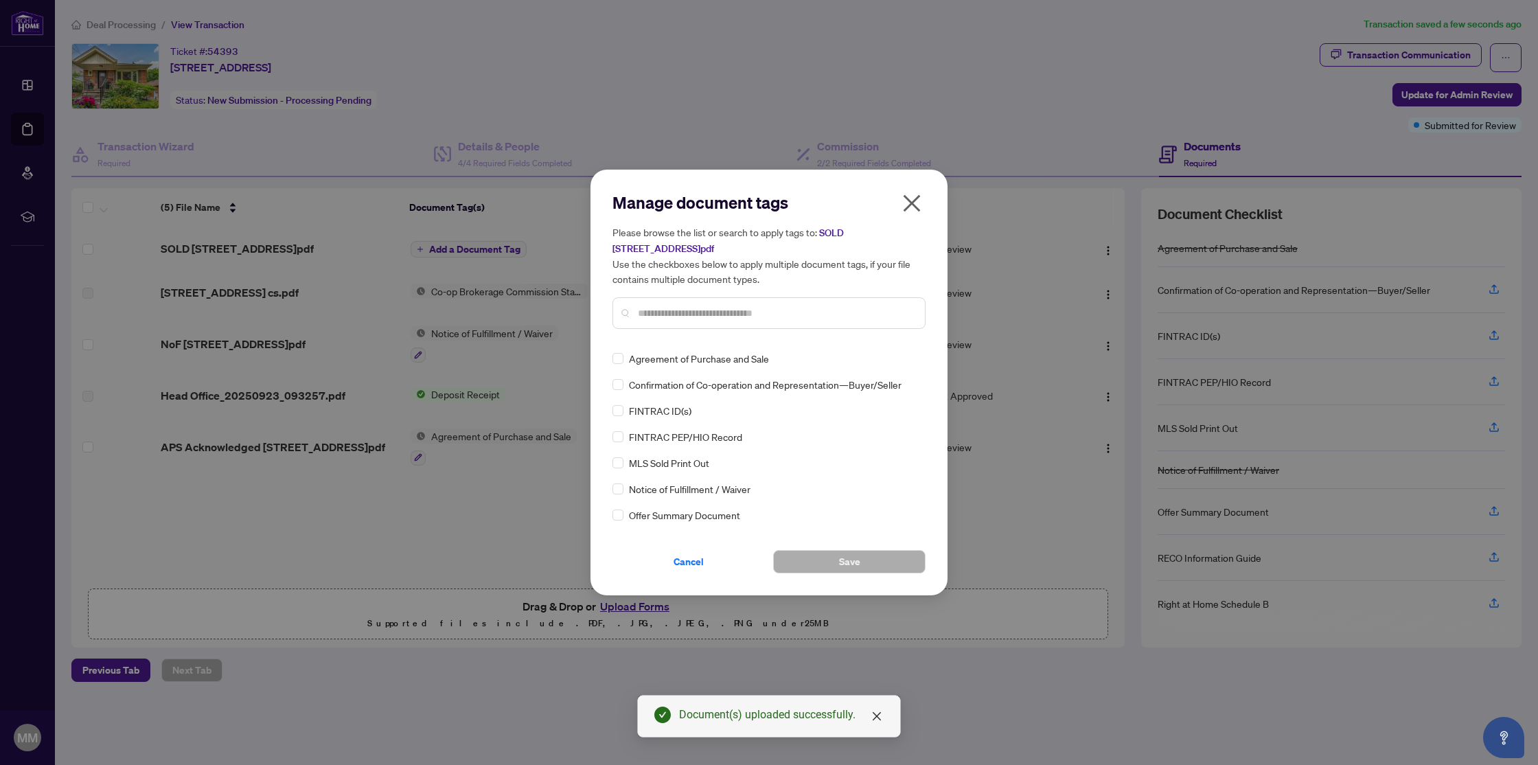
click at [660, 312] on input "text" at bounding box center [776, 313] width 276 height 15
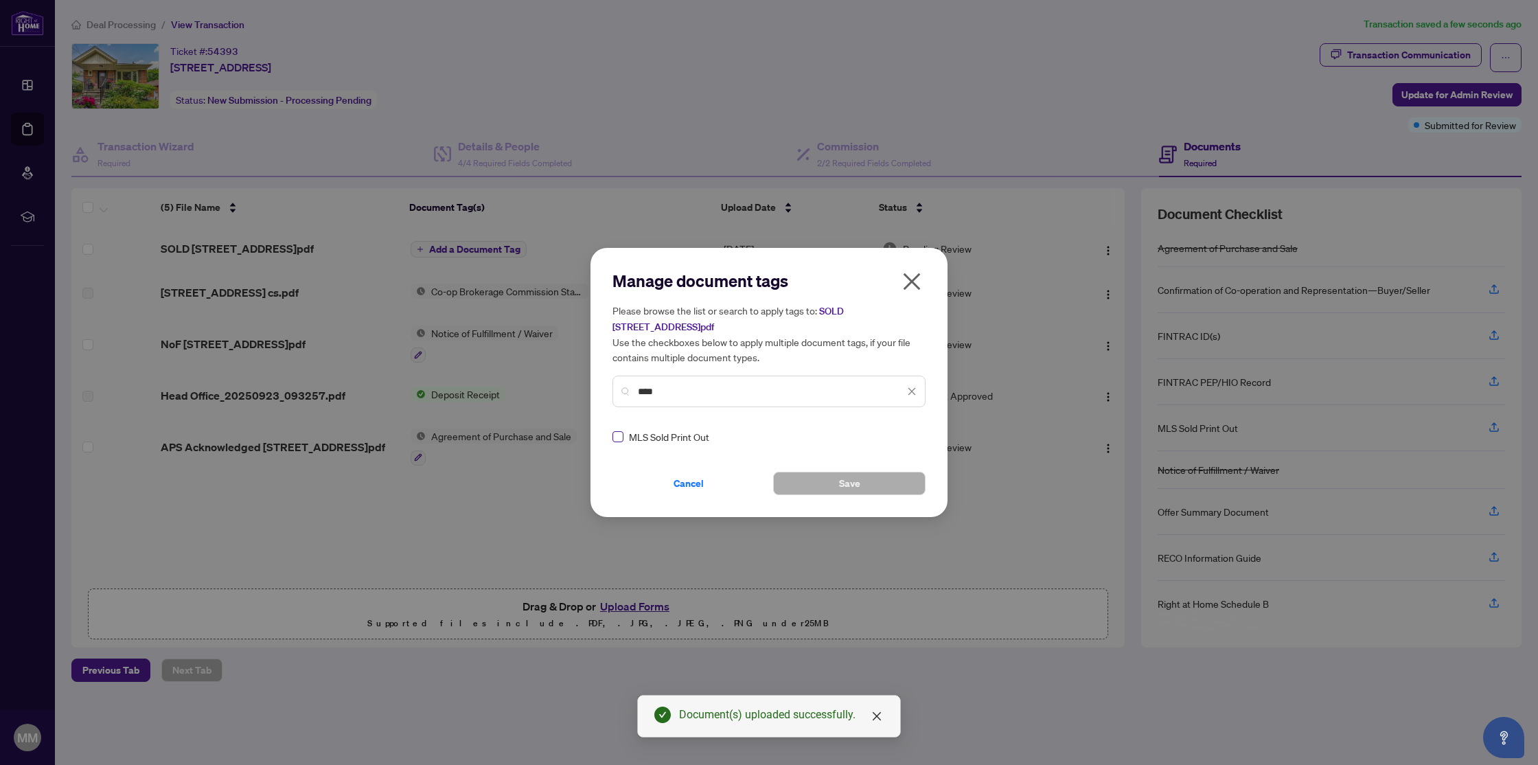
type input "****"
click at [808, 483] on button "Save" at bounding box center [849, 483] width 152 height 23
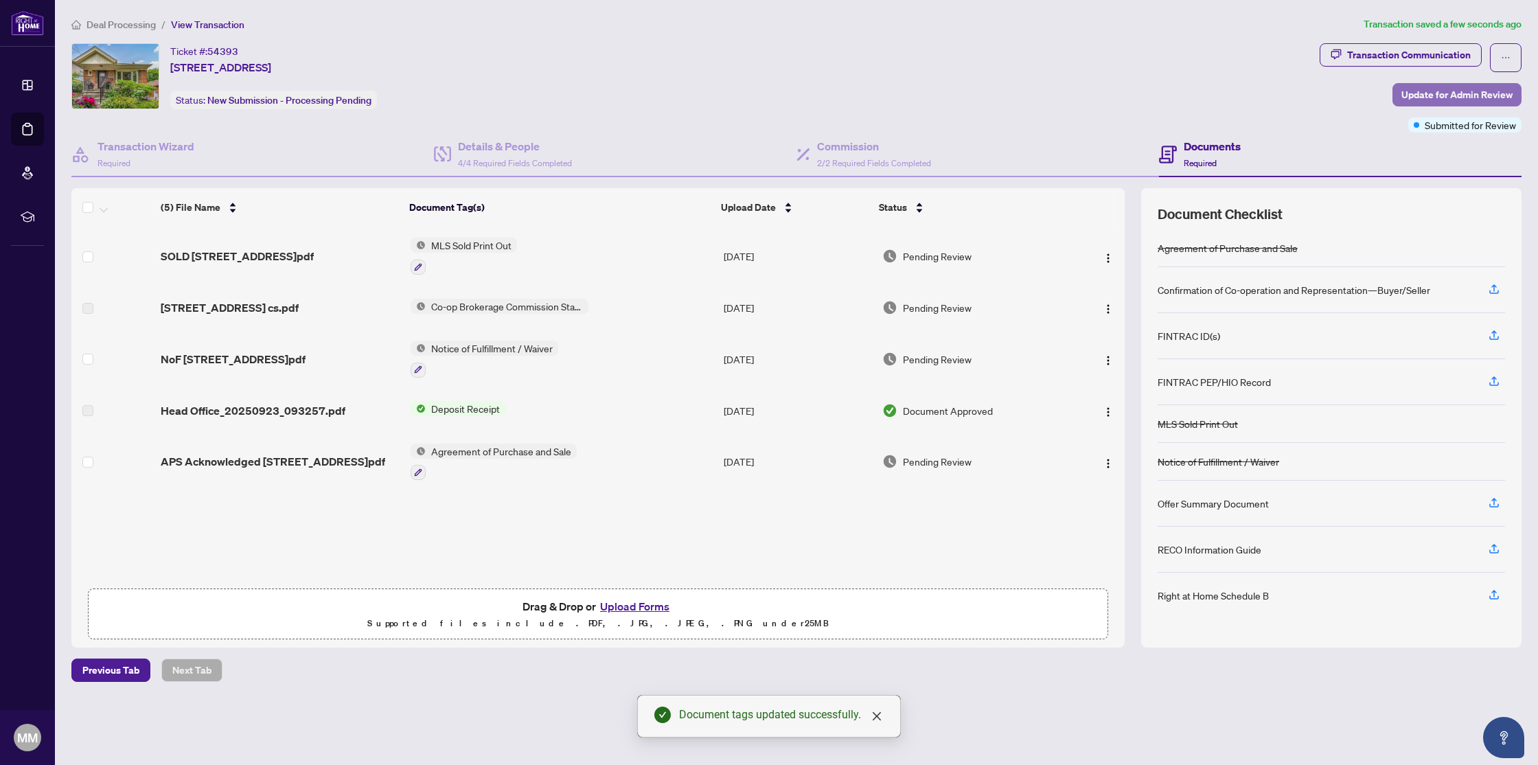
click at [1446, 94] on span "Update for Admin Review" at bounding box center [1457, 95] width 111 height 22
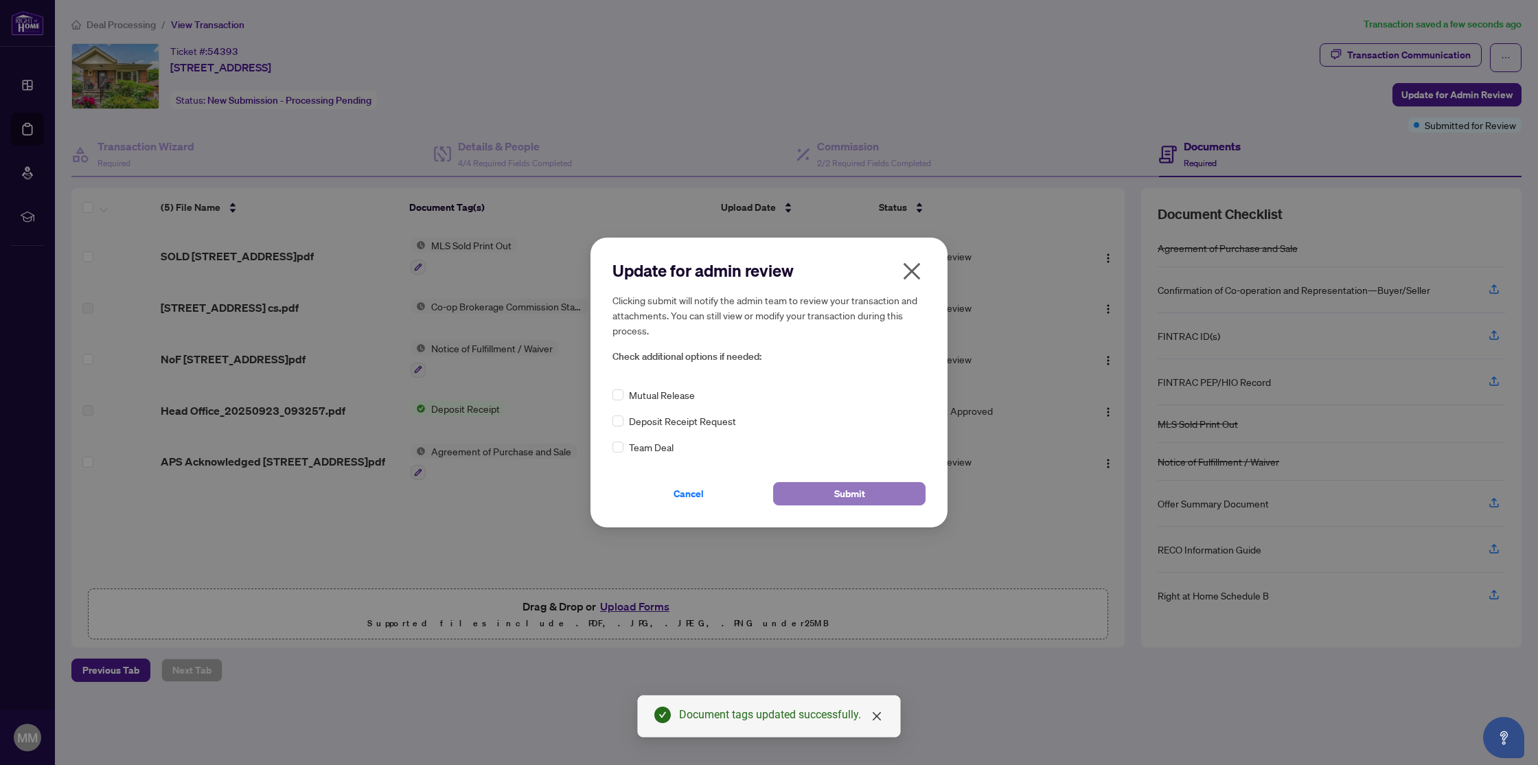
click at [825, 491] on button "Submit" at bounding box center [849, 493] width 152 height 23
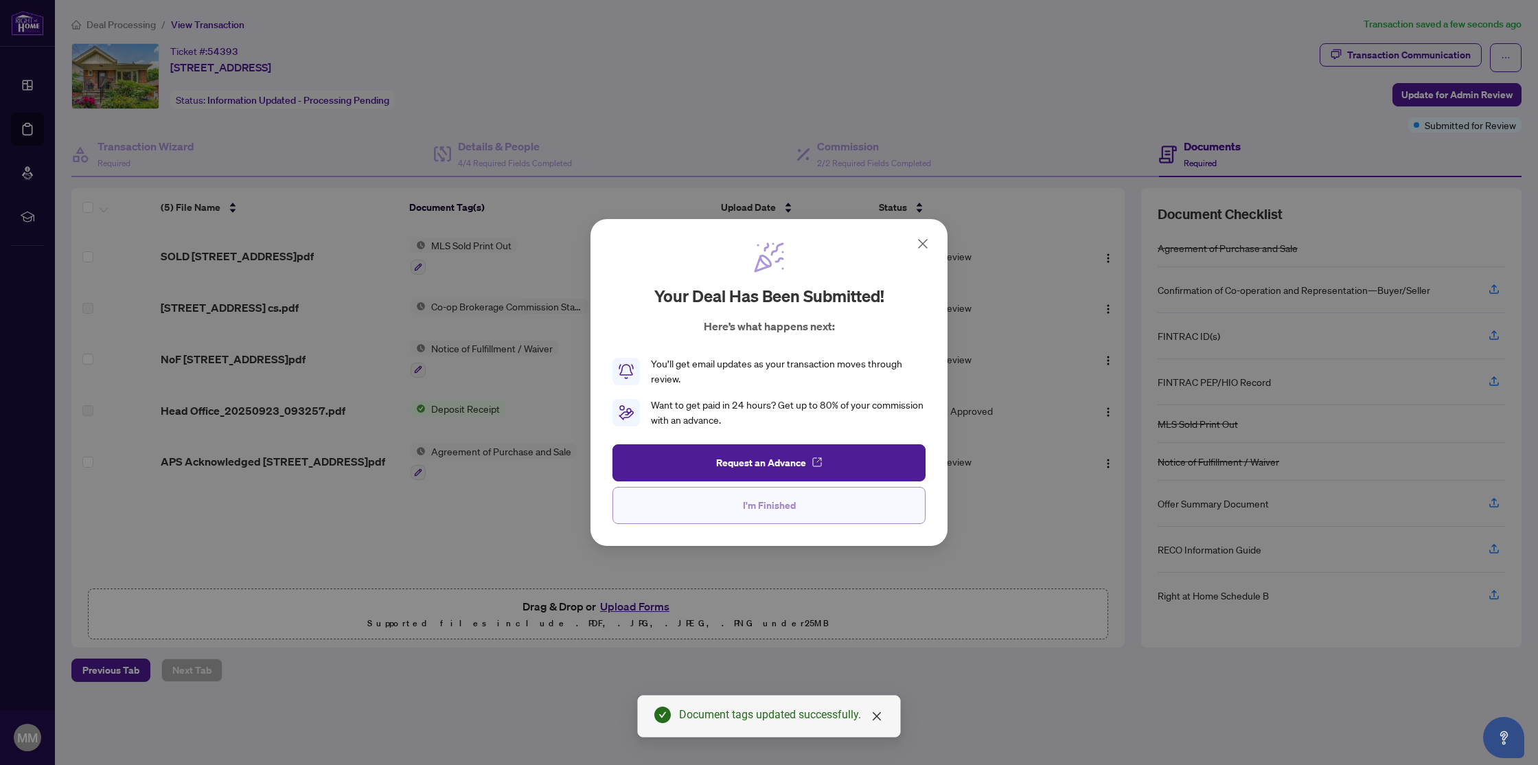
click at [784, 510] on span "I'm Finished" at bounding box center [769, 505] width 53 height 22
